Goal: Task Accomplishment & Management: Manage account settings

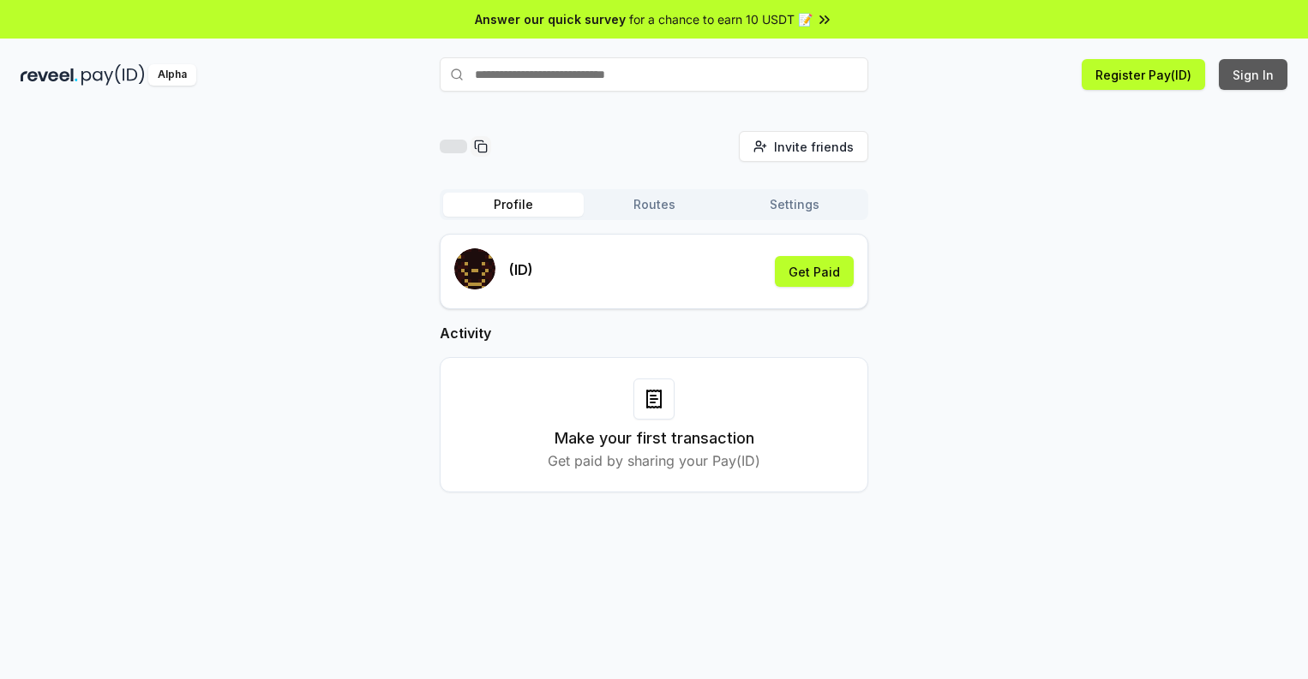
click at [1254, 75] on button "Sign In" at bounding box center [1252, 74] width 69 height 31
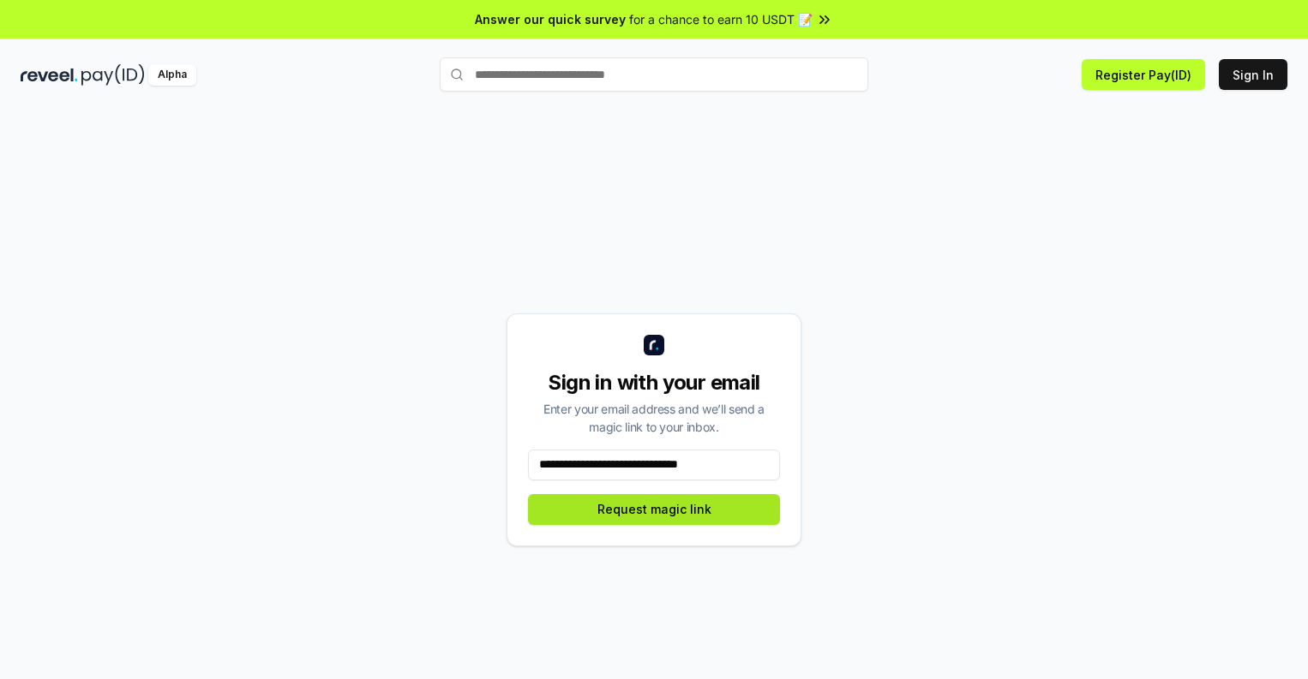
type input "**********"
click at [654, 509] on button "Request magic link" at bounding box center [654, 509] width 252 height 31
